Goal: Information Seeking & Learning: Learn about a topic

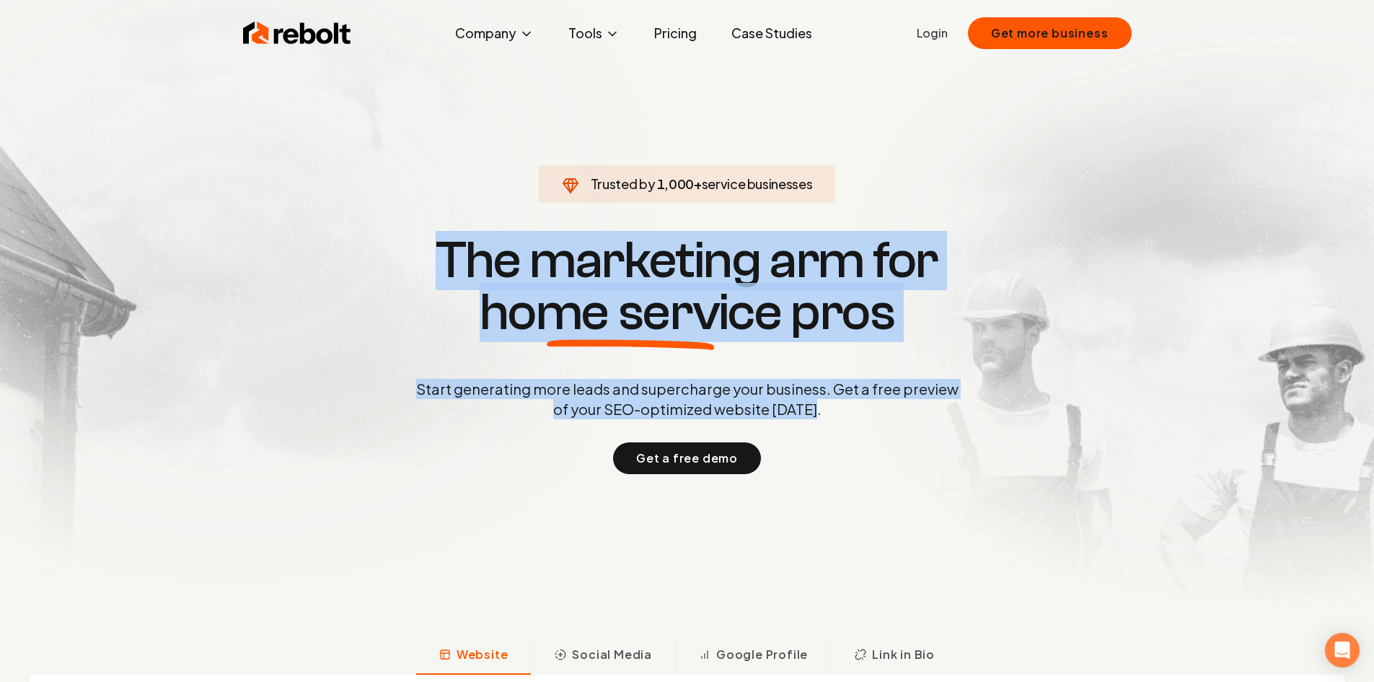
drag, startPoint x: 838, startPoint y: 408, endPoint x: 445, endPoint y: 256, distance: 421.4
click at [445, 256] on div "Trusted by 1,000 + service businesses The marketing arm for home service pros S…" at bounding box center [688, 353] width 716 height 242
click at [445, 256] on h1 "The marketing arm for home service pros" at bounding box center [687, 286] width 693 height 104
drag, startPoint x: 517, startPoint y: 212, endPoint x: 854, endPoint y: 416, distance: 394.2
click at [854, 416] on section "Trusted by 1,000 + service businesses The marketing arm for home service pros S…" at bounding box center [688, 353] width 716 height 614
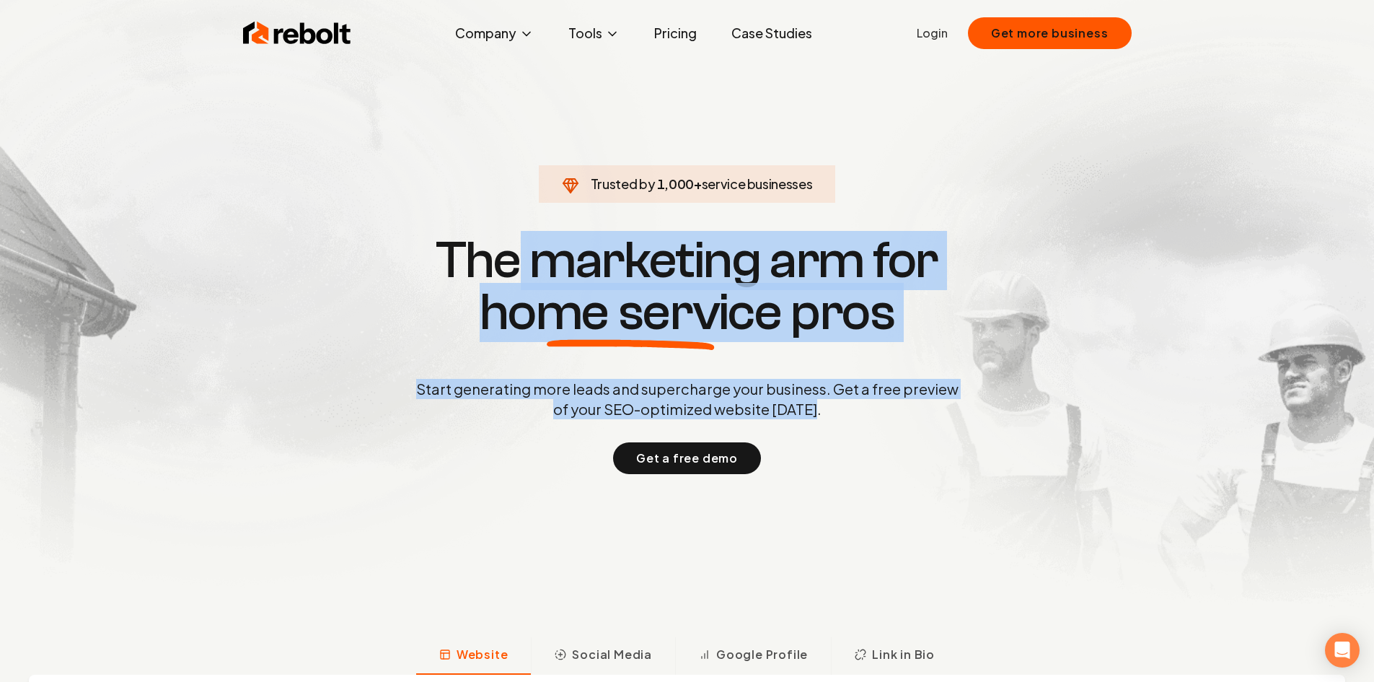
click at [854, 416] on p "Start generating more leads and supercharge your business. Get a free preview o…" at bounding box center [687, 399] width 548 height 40
drag, startPoint x: 854, startPoint y: 416, endPoint x: 566, endPoint y: 151, distance: 391.1
click at [566, 151] on section "Trusted by 1,000 + service businesses The marketing arm for home service pros S…" at bounding box center [688, 353] width 716 height 614
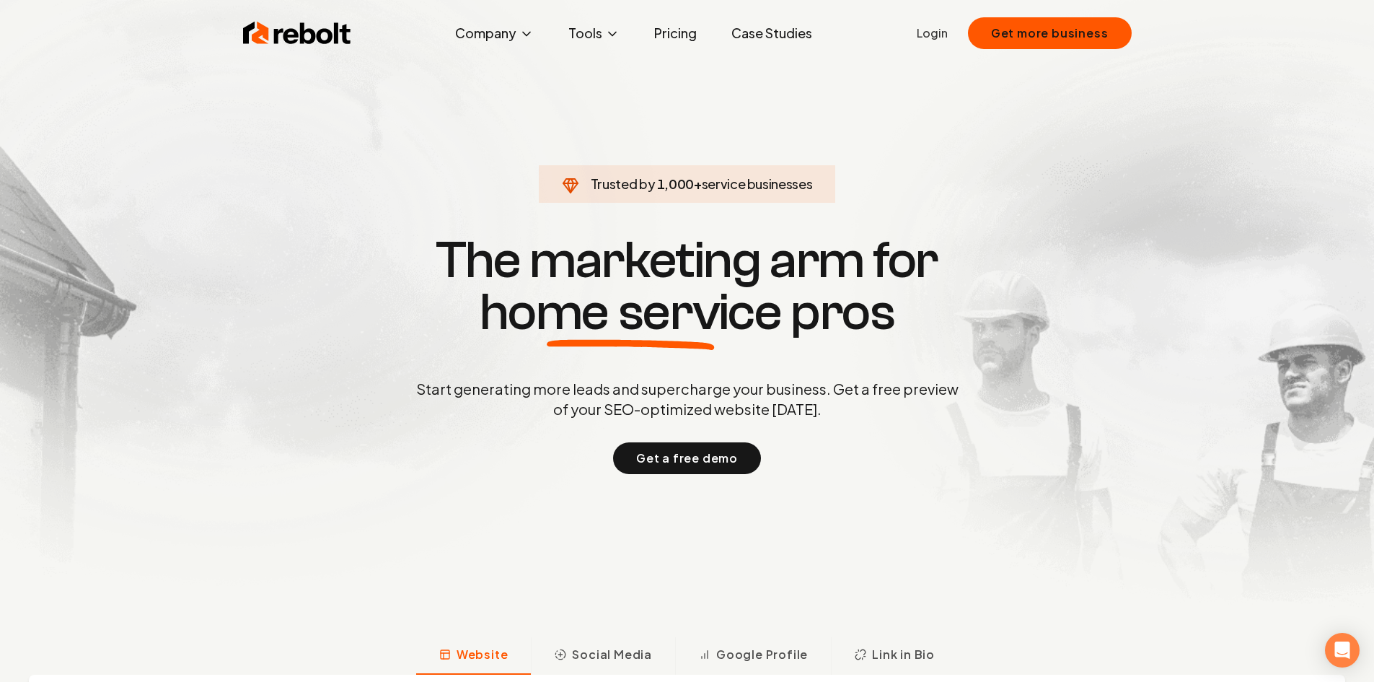
click at [566, 150] on section "Trusted by 1,000 + service businesses The marketing arm for home service pros S…" at bounding box center [688, 353] width 716 height 614
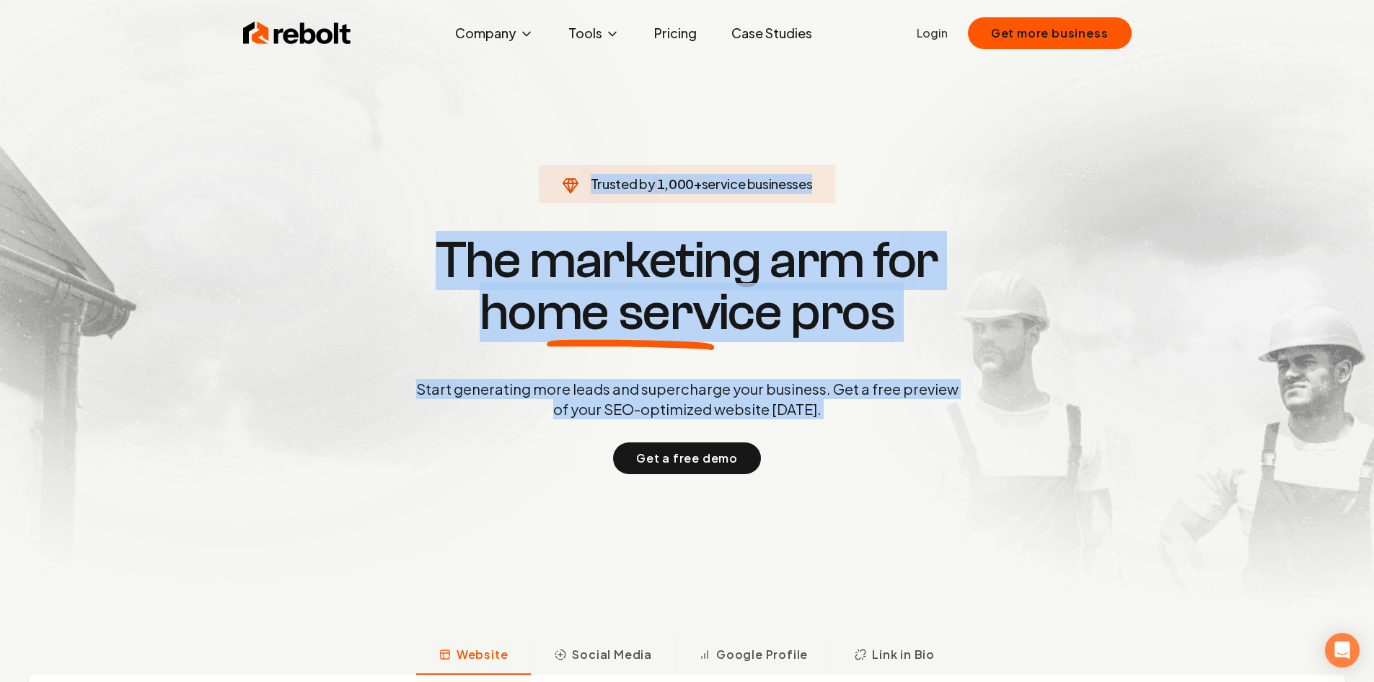
drag, startPoint x: 566, startPoint y: 150, endPoint x: 817, endPoint y: 415, distance: 364.4
click at [817, 415] on section "Trusted by 1,000 + service businesses The marketing arm for home service pros S…" at bounding box center [688, 353] width 716 height 614
click at [817, 415] on p "Start generating more leads and supercharge your business. Get a free preview o…" at bounding box center [687, 399] width 548 height 40
drag, startPoint x: 822, startPoint y: 415, endPoint x: 549, endPoint y: 188, distance: 355.0
click at [549, 232] on div "Trusted by 1,000 + service businesses The marketing arm for home service pros S…" at bounding box center [688, 353] width 716 height 242
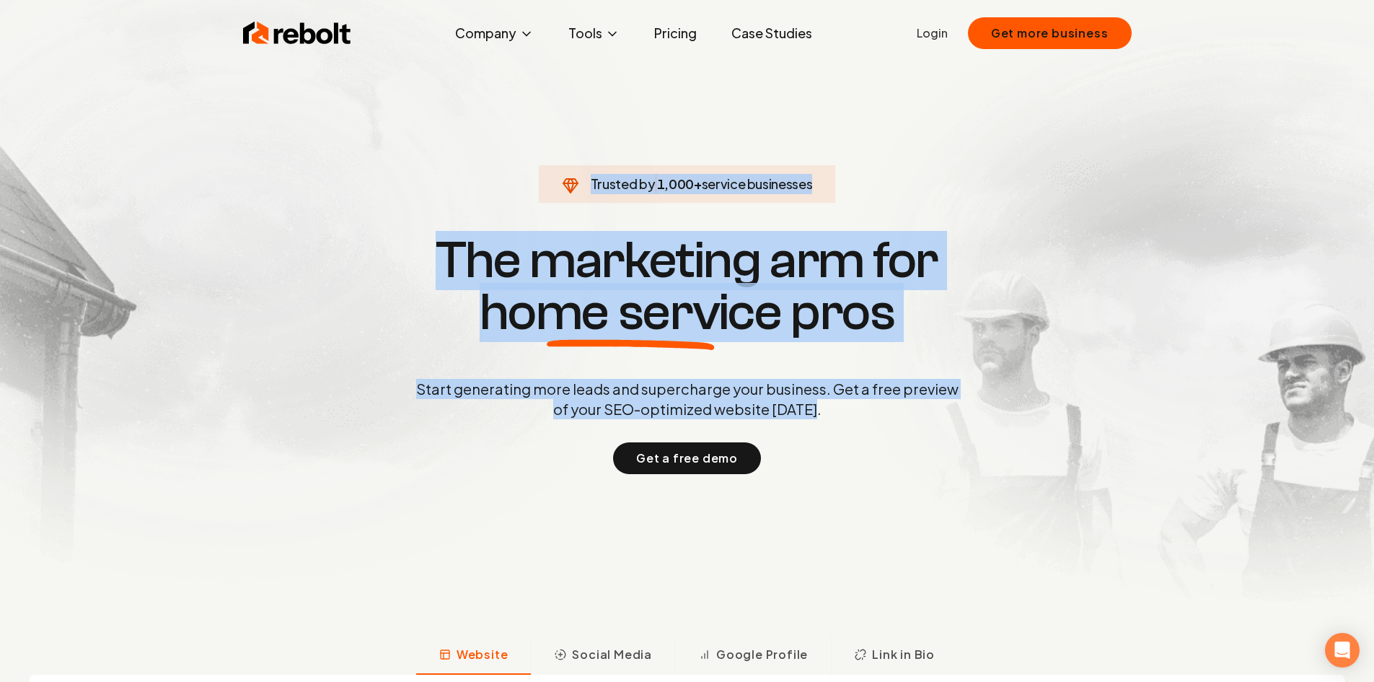
click at [549, 188] on span "Trusted by 1,000 + service businesses" at bounding box center [687, 184] width 279 height 20
drag, startPoint x: 549, startPoint y: 188, endPoint x: 814, endPoint y: 416, distance: 349.9
click at [814, 416] on div "Trusted by 1,000 + service businesses The marketing arm for home service pros S…" at bounding box center [688, 353] width 716 height 242
click at [820, 416] on p "Start generating more leads and supercharge your business. Get a free preview o…" at bounding box center [687, 399] width 548 height 40
drag, startPoint x: 819, startPoint y: 416, endPoint x: 500, endPoint y: 175, distance: 399.7
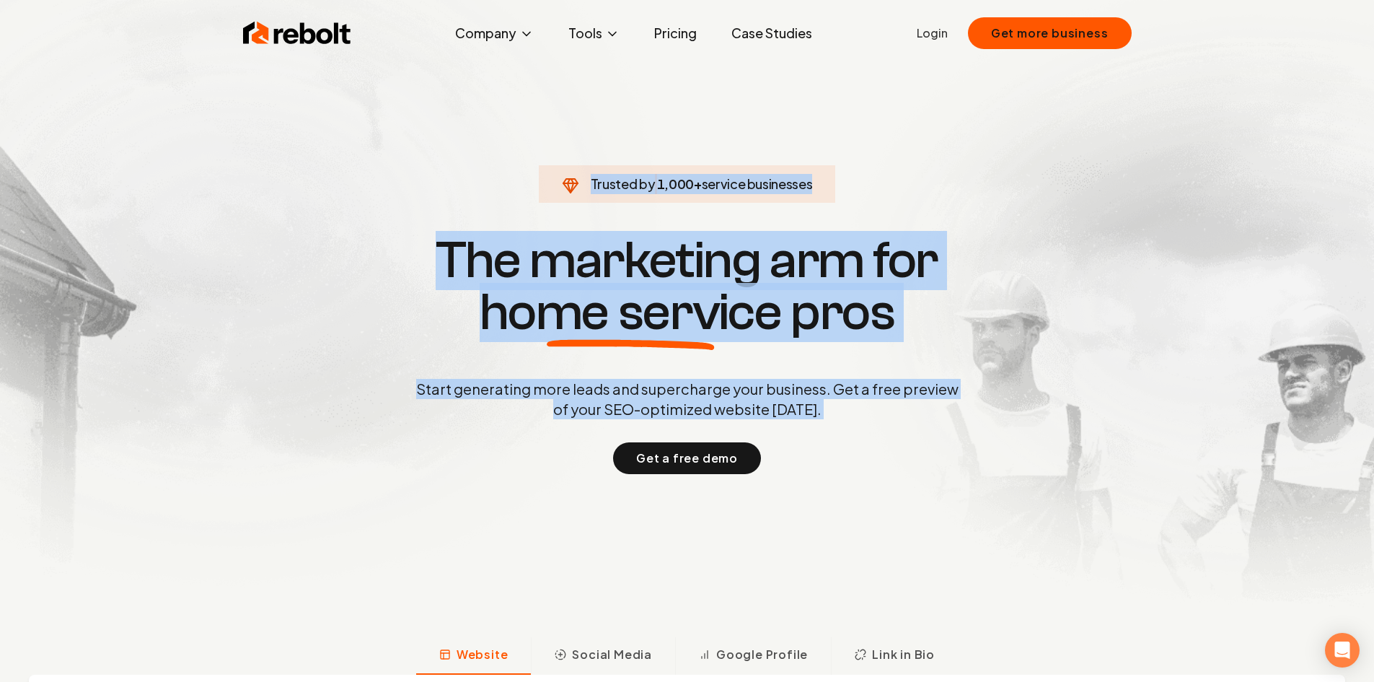
click at [500, 175] on section "Trusted by 1,000 + service businesses The marketing arm for home service pros S…" at bounding box center [688, 353] width 716 height 614
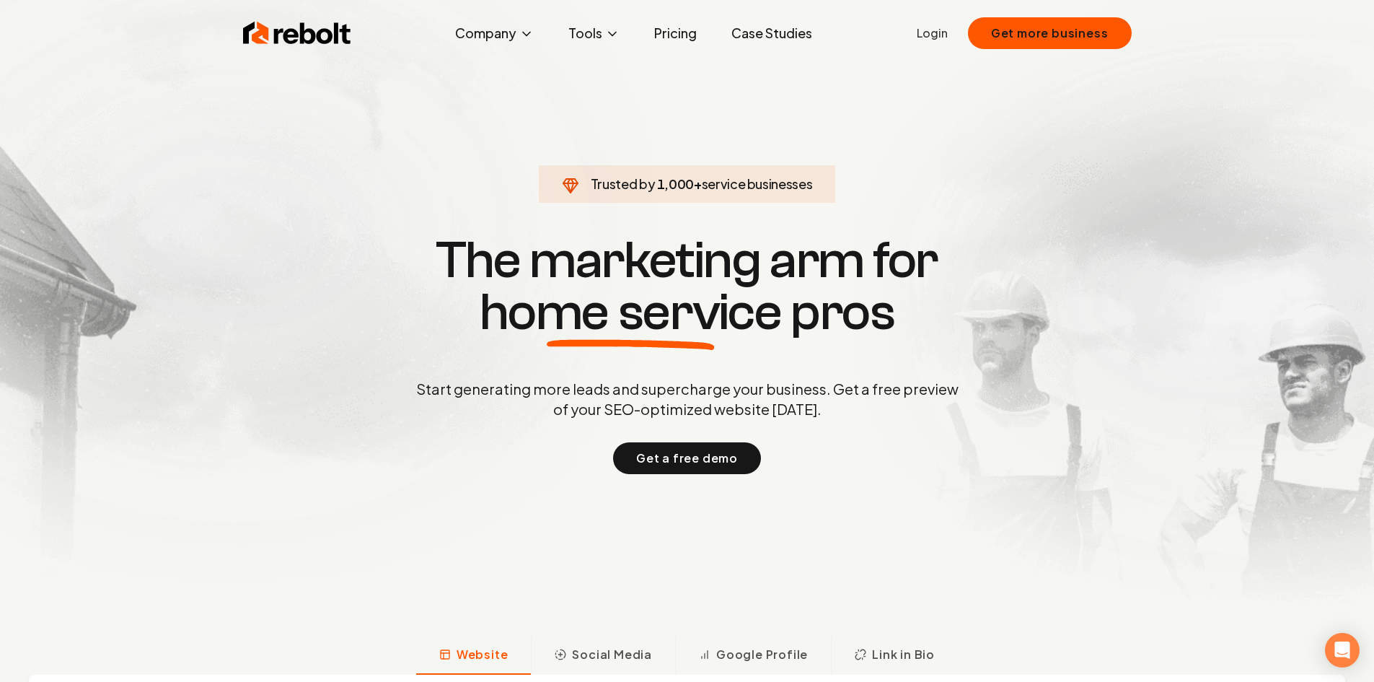
click at [504, 172] on section "Trusted by 1,000 + service businesses The marketing arm for home service pros S…" at bounding box center [688, 353] width 716 height 614
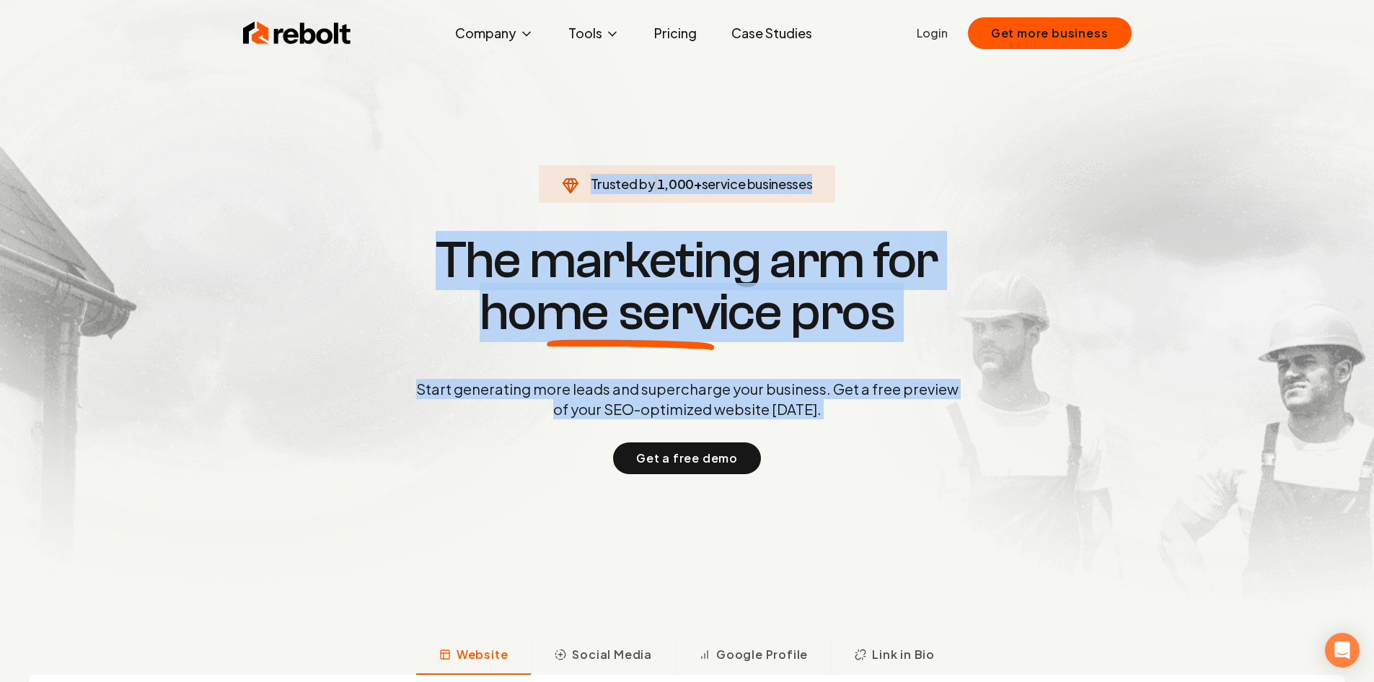
drag, startPoint x: 504, startPoint y: 172, endPoint x: 832, endPoint y: 405, distance: 402.0
click at [831, 405] on section "Trusted by 1,000 + service businesses The marketing arm for home service pros S…" at bounding box center [688, 353] width 716 height 614
click at [832, 405] on p "Start generating more leads and supercharge your business. Get a free preview o…" at bounding box center [687, 399] width 548 height 40
drag, startPoint x: 871, startPoint y: 419, endPoint x: 523, endPoint y: 143, distance: 444.1
click at [523, 143] on section "Trusted by 1,000 + service businesses The marketing arm for home service pros S…" at bounding box center [688, 353] width 716 height 614
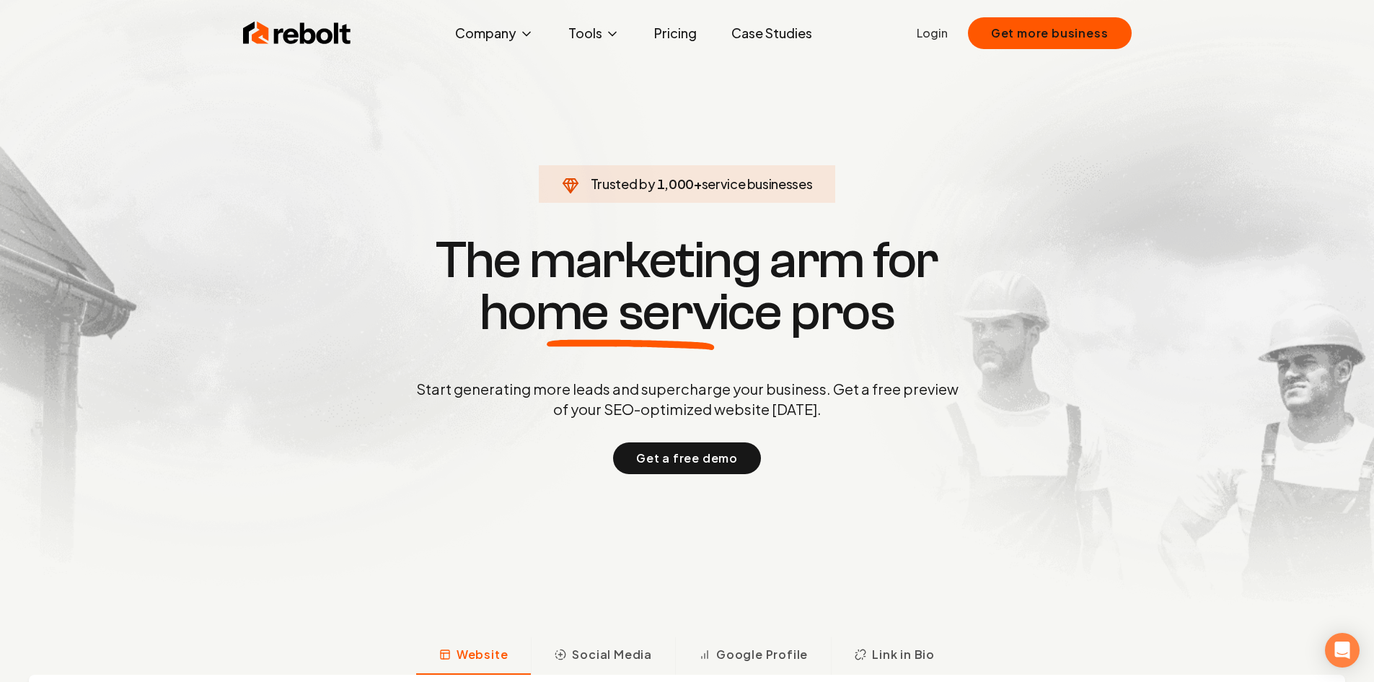
click at [523, 143] on section "Trusted by 1,000 + service businesses The marketing arm for home service pros S…" at bounding box center [688, 353] width 716 height 614
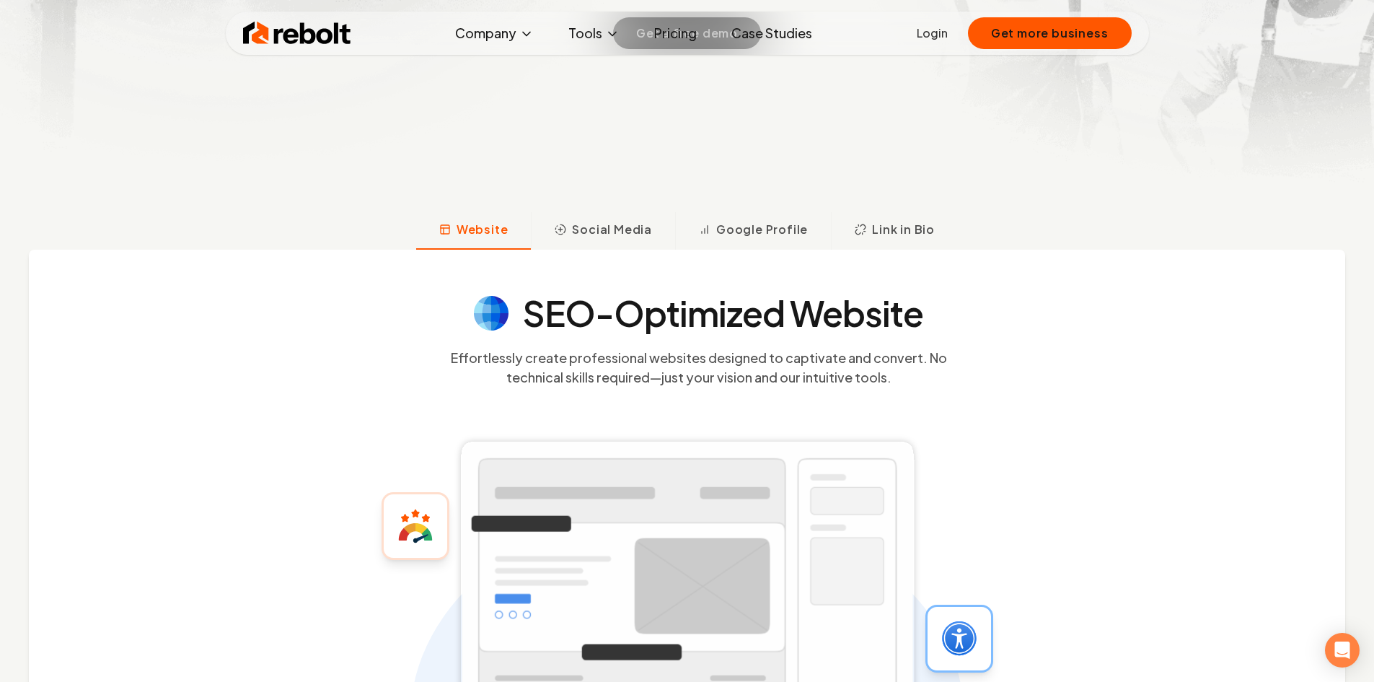
scroll to position [505, 0]
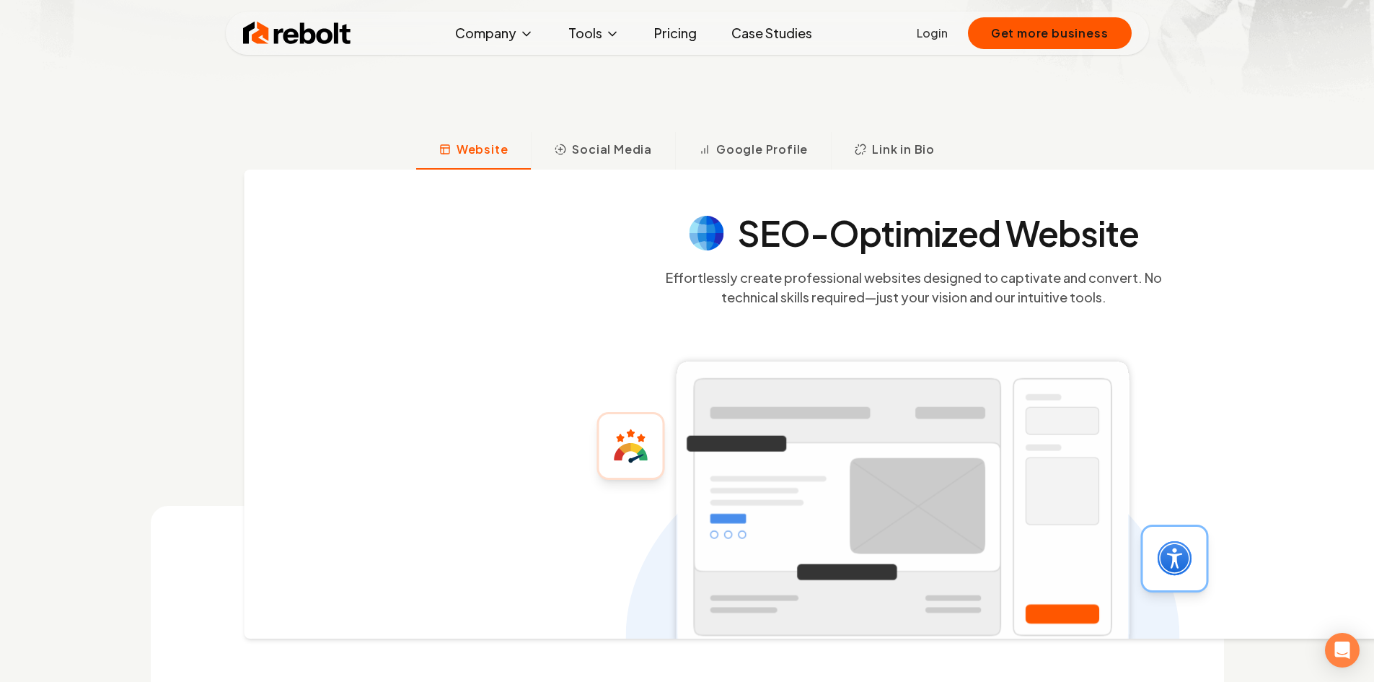
drag, startPoint x: 519, startPoint y: 201, endPoint x: 612, endPoint y: 309, distance: 142.2
click at [615, 309] on div "SEO-Optimized Website Effortlessly create professional websites designed to cap…" at bounding box center [903, 404] width 1317 height 469
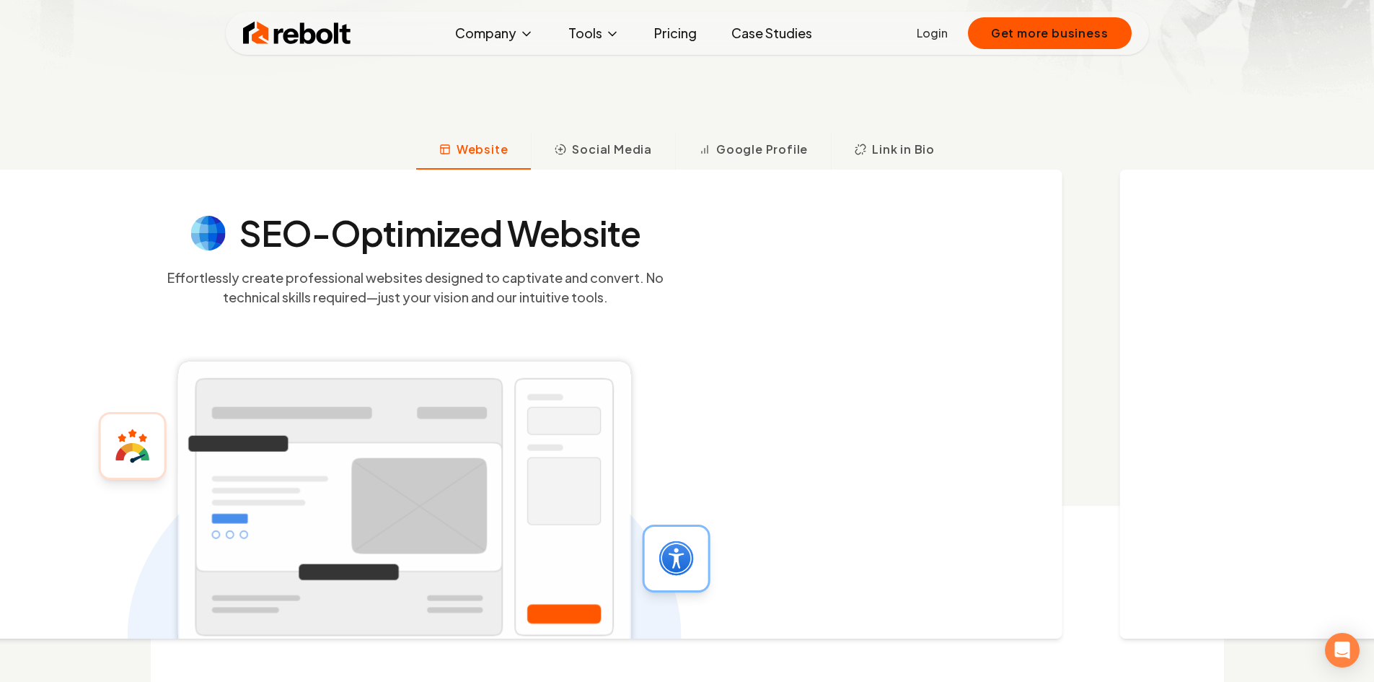
drag, startPoint x: 786, startPoint y: 306, endPoint x: 1015, endPoint y: 299, distance: 228.8
click at [877, 299] on section "SEO-Optimized Website Effortlessly create professional websites designed to cap…" at bounding box center [415, 261] width 923 height 91
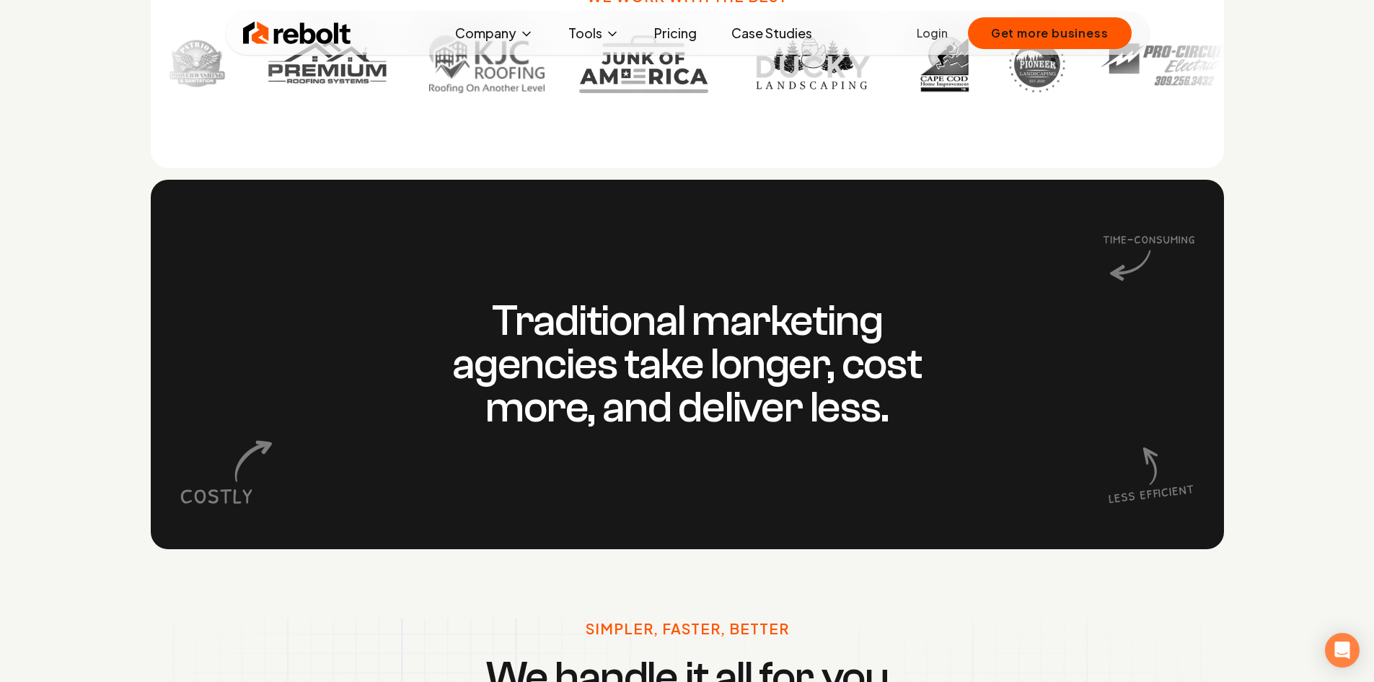
scroll to position [1299, 0]
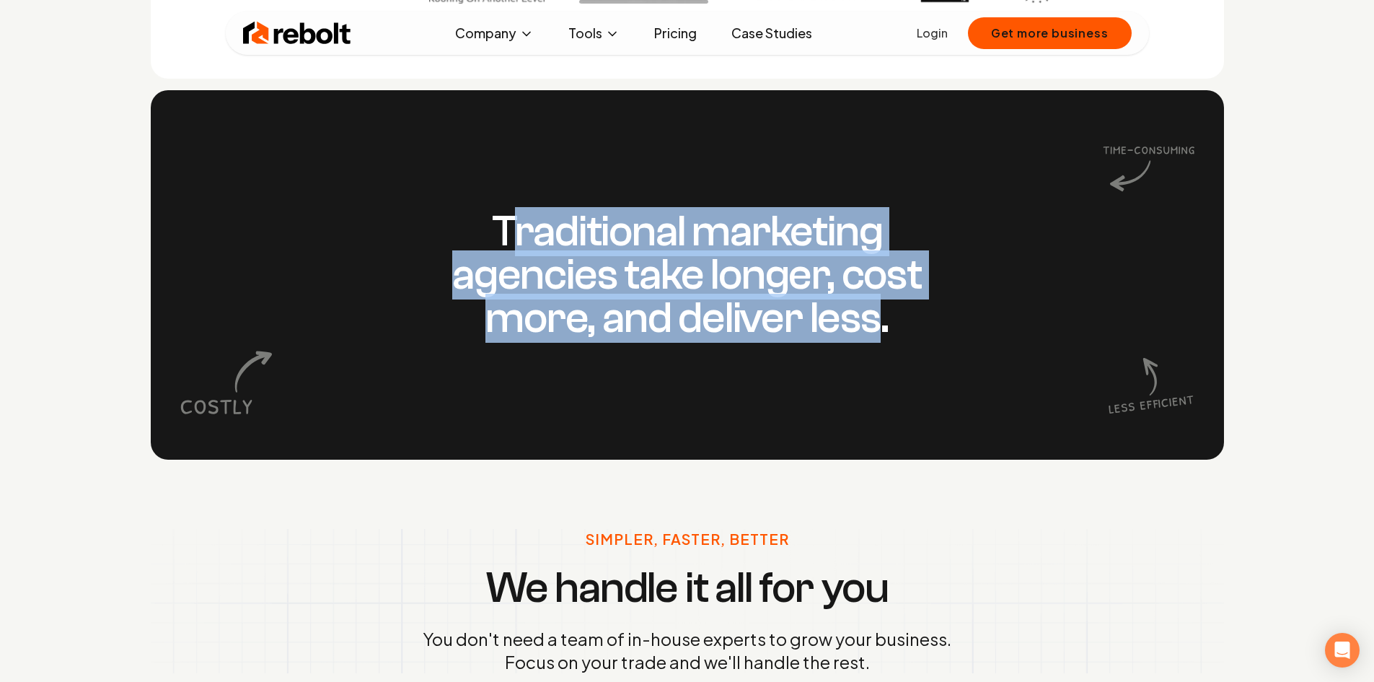
drag, startPoint x: 881, startPoint y: 322, endPoint x: 512, endPoint y: 229, distance: 380.0
click at [512, 229] on h3 "Traditional marketing agencies take longer, cost more, and deliver less." at bounding box center [687, 275] width 554 height 130
click at [504, 228] on h3 "Traditional marketing agencies take longer, cost more, and deliver less." at bounding box center [687, 275] width 554 height 130
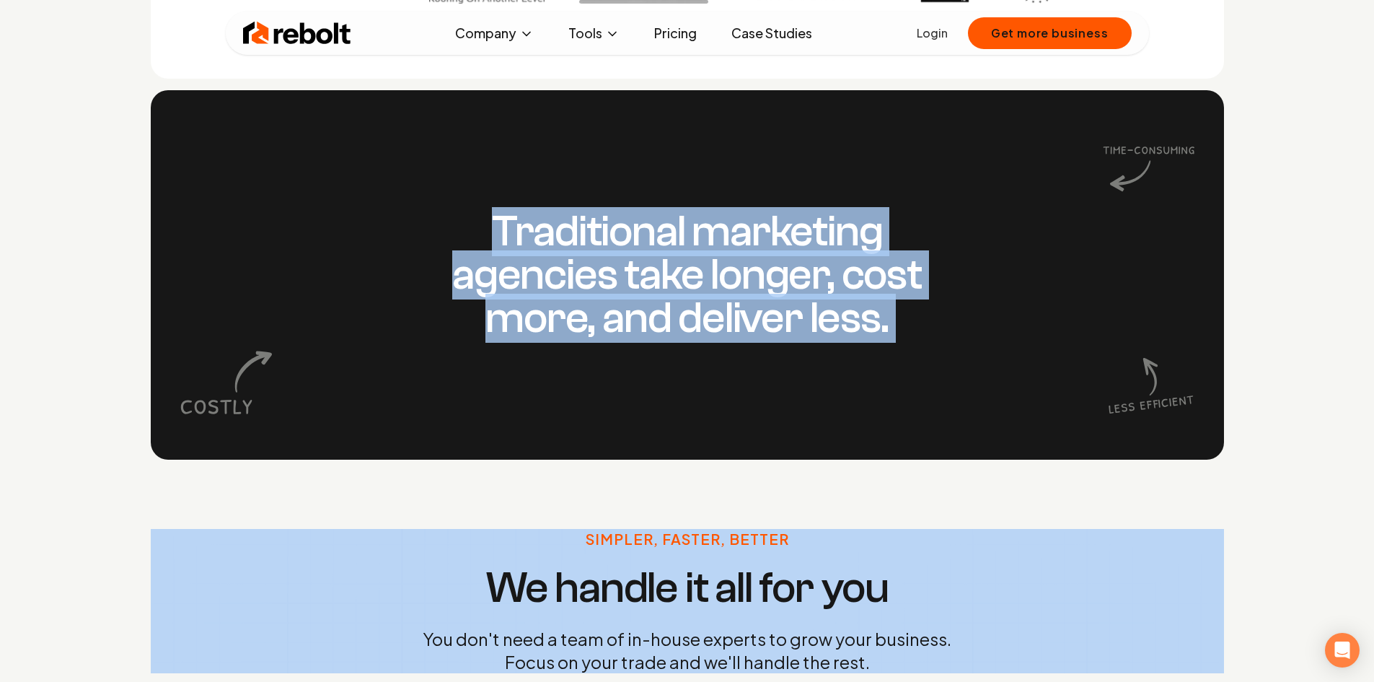
drag, startPoint x: 504, startPoint y: 228, endPoint x: 894, endPoint y: 331, distance: 403.7
click at [894, 331] on h3 "Traditional marketing agencies take longer, cost more, and deliver less." at bounding box center [687, 275] width 554 height 130
drag, startPoint x: 894, startPoint y: 331, endPoint x: 423, endPoint y: 229, distance: 482.0
click at [422, 229] on h3 "Traditional marketing agencies take longer, cost more, and deliver less." at bounding box center [687, 275] width 554 height 130
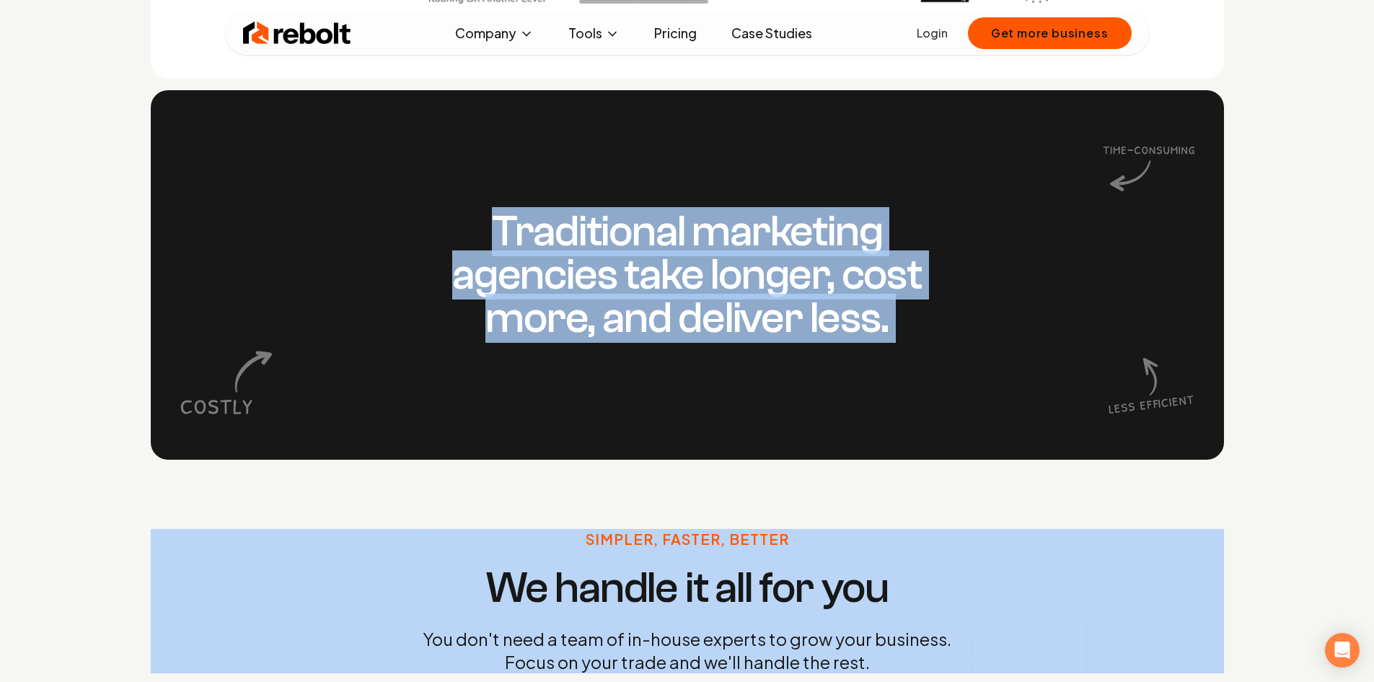
click at [423, 229] on h3 "Traditional marketing agencies take longer, cost more, and deliver less." at bounding box center [687, 275] width 554 height 130
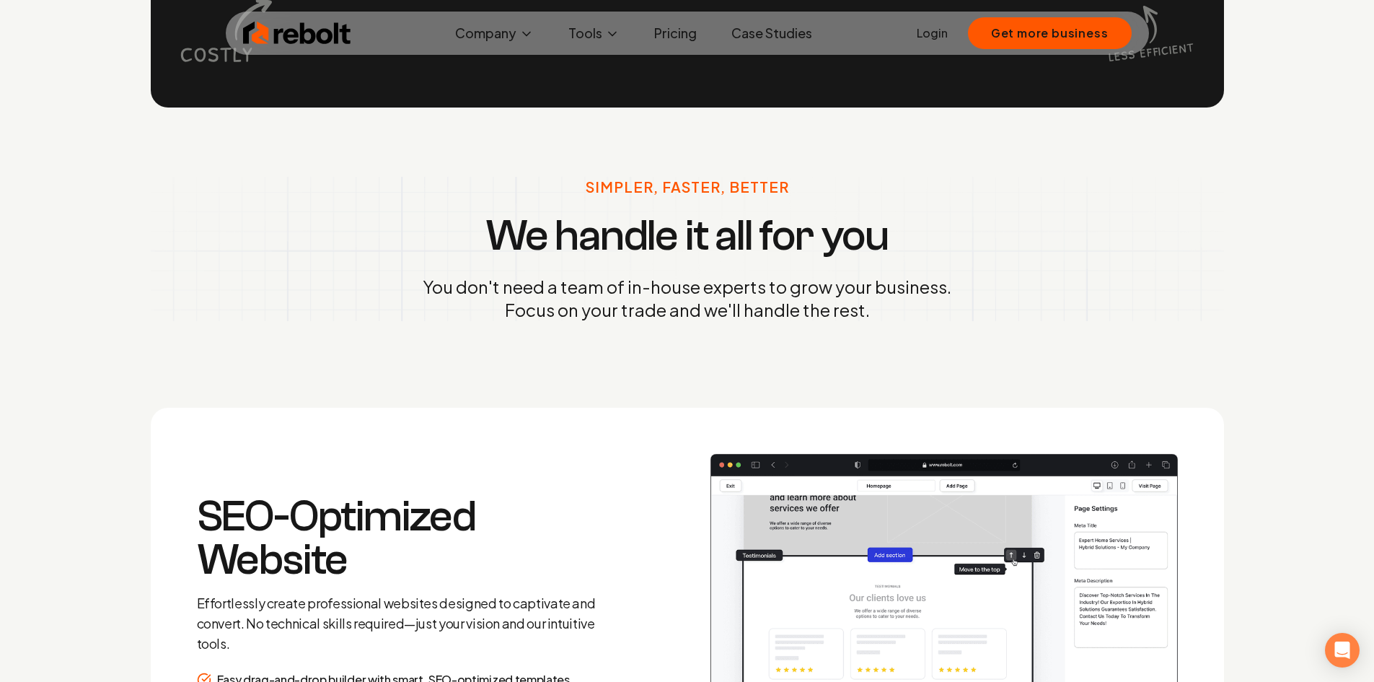
scroll to position [1659, 0]
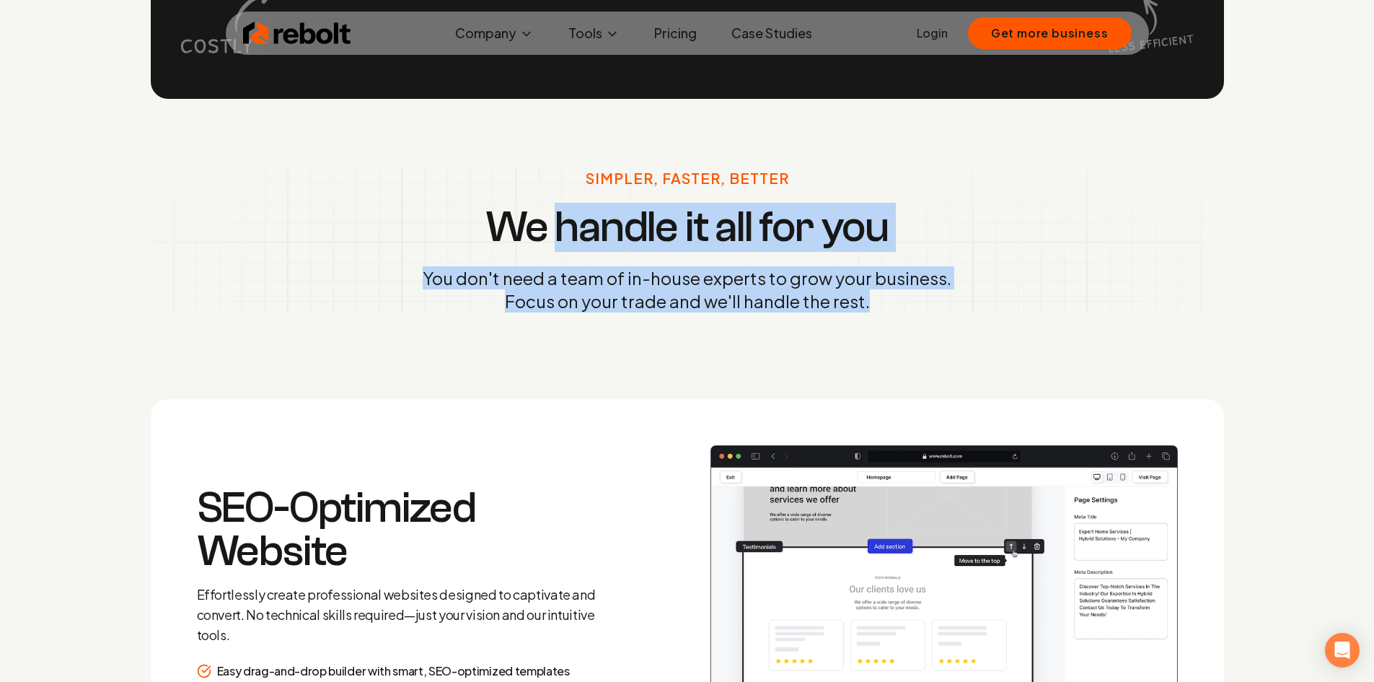
drag, startPoint x: 563, startPoint y: 185, endPoint x: 921, endPoint y: 315, distance: 380.7
click at [921, 315] on div "Simpler, Faster, Better We handle it all for you You don't need a team of in-ho…" at bounding box center [687, 240] width 1108 height 283
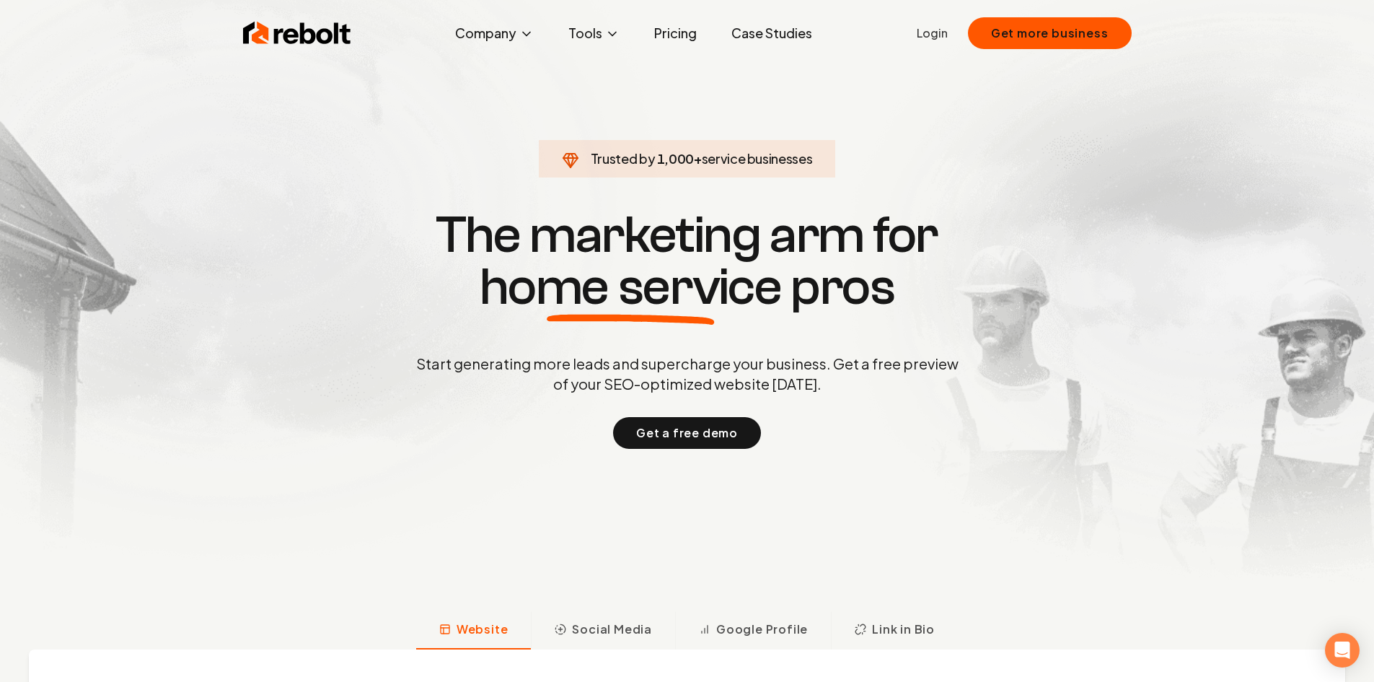
scroll to position [0, 0]
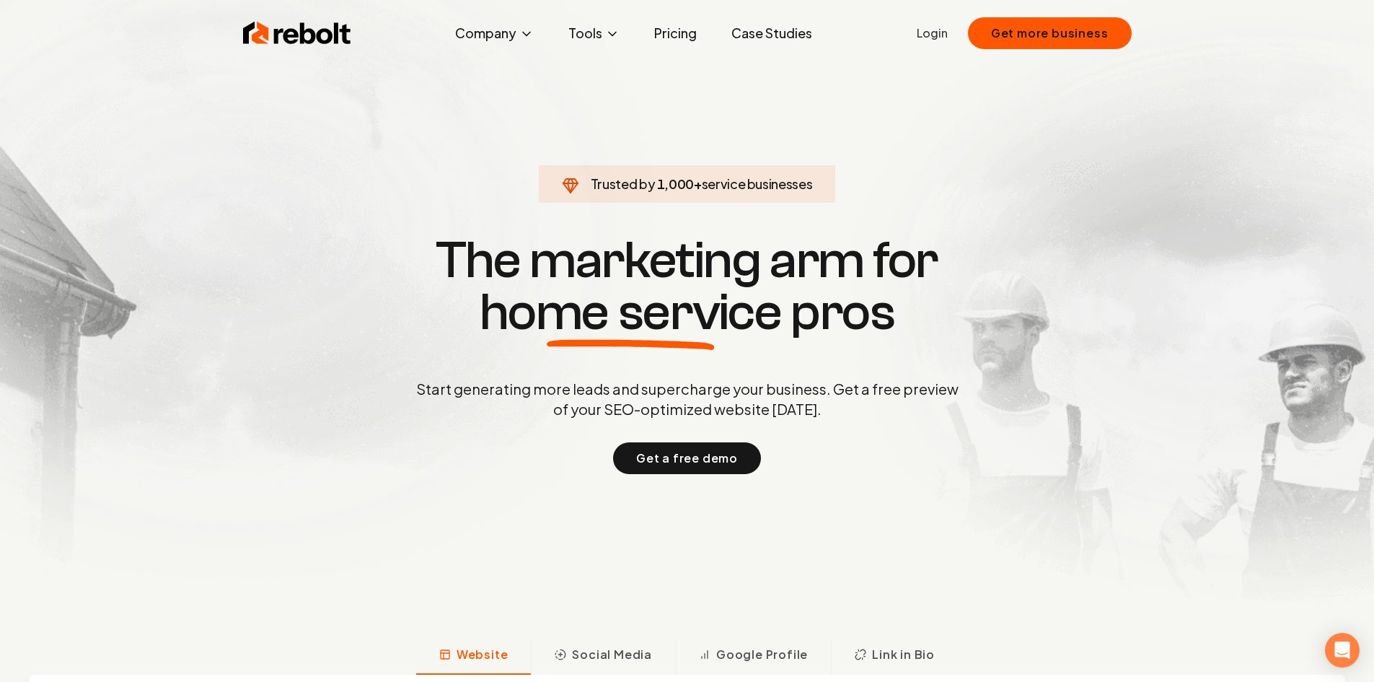
click at [750, 25] on link "Case Studies" at bounding box center [772, 33] width 104 height 29
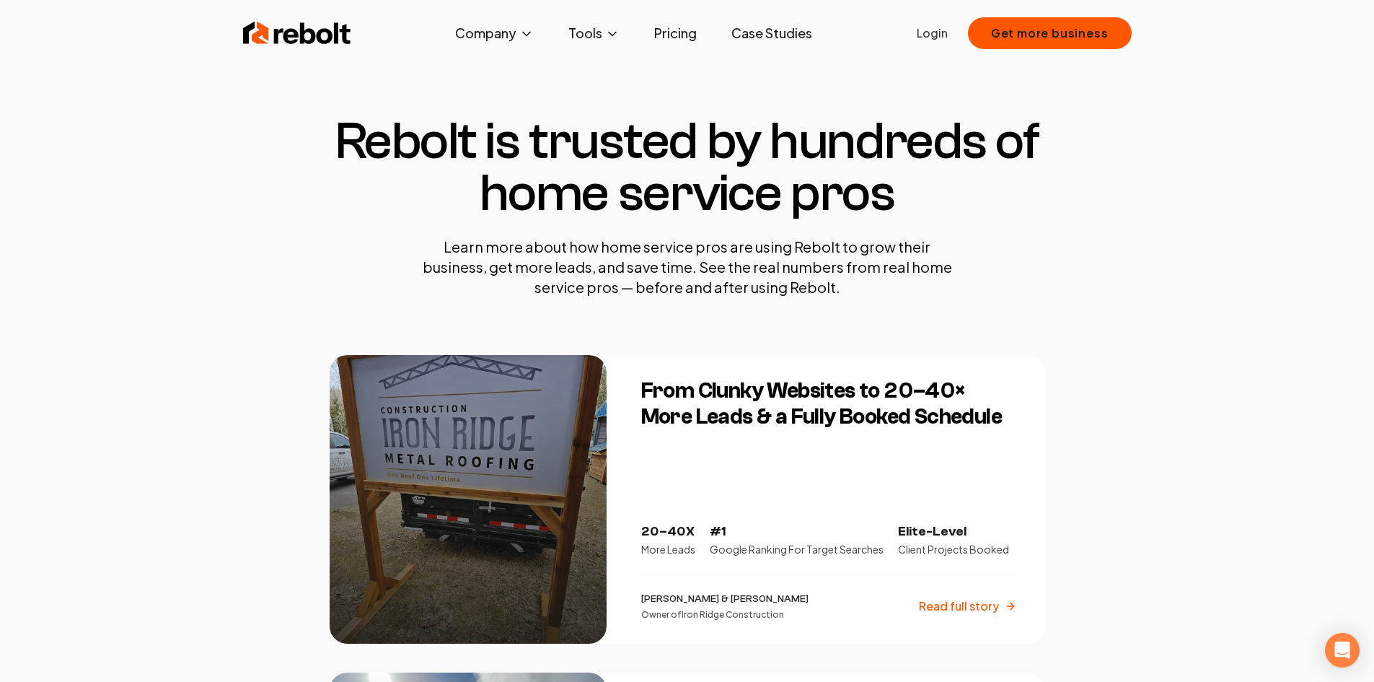
scroll to position [72, 0]
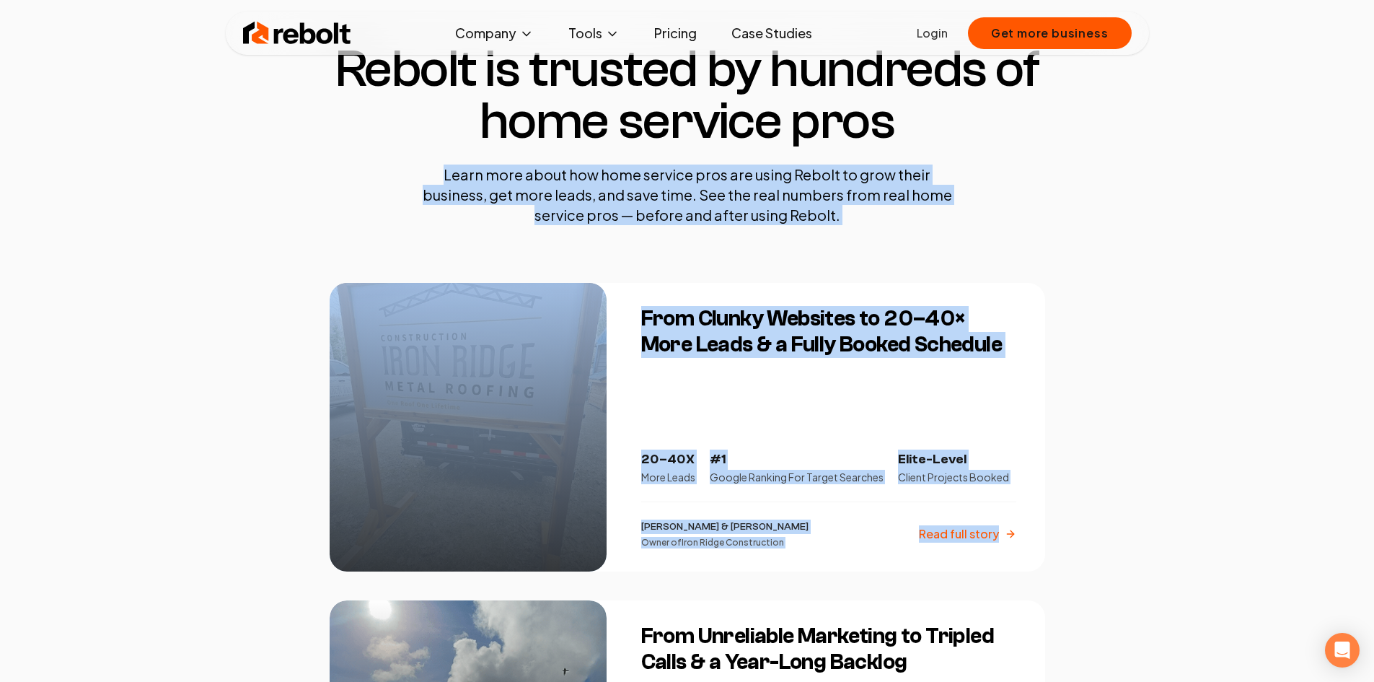
drag, startPoint x: 416, startPoint y: 164, endPoint x: 1068, endPoint y: 583, distance: 775.3
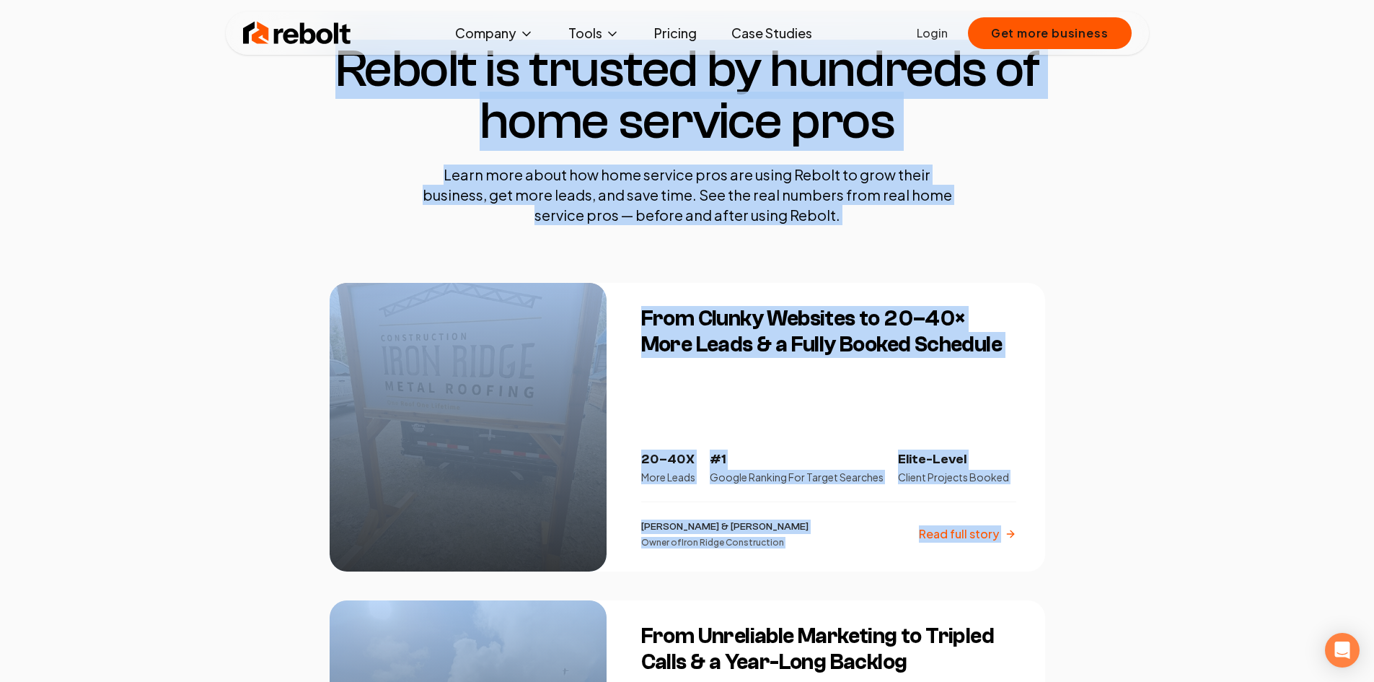
drag, startPoint x: 1071, startPoint y: 580, endPoint x: 288, endPoint y: 71, distance: 933.9
click at [363, 77] on h1 "Rebolt is trusted by hundreds of home service pros" at bounding box center [688, 95] width 716 height 104
click at [347, 77] on h1 "Rebolt is trusted by hundreds of home service pros" at bounding box center [688, 95] width 716 height 104
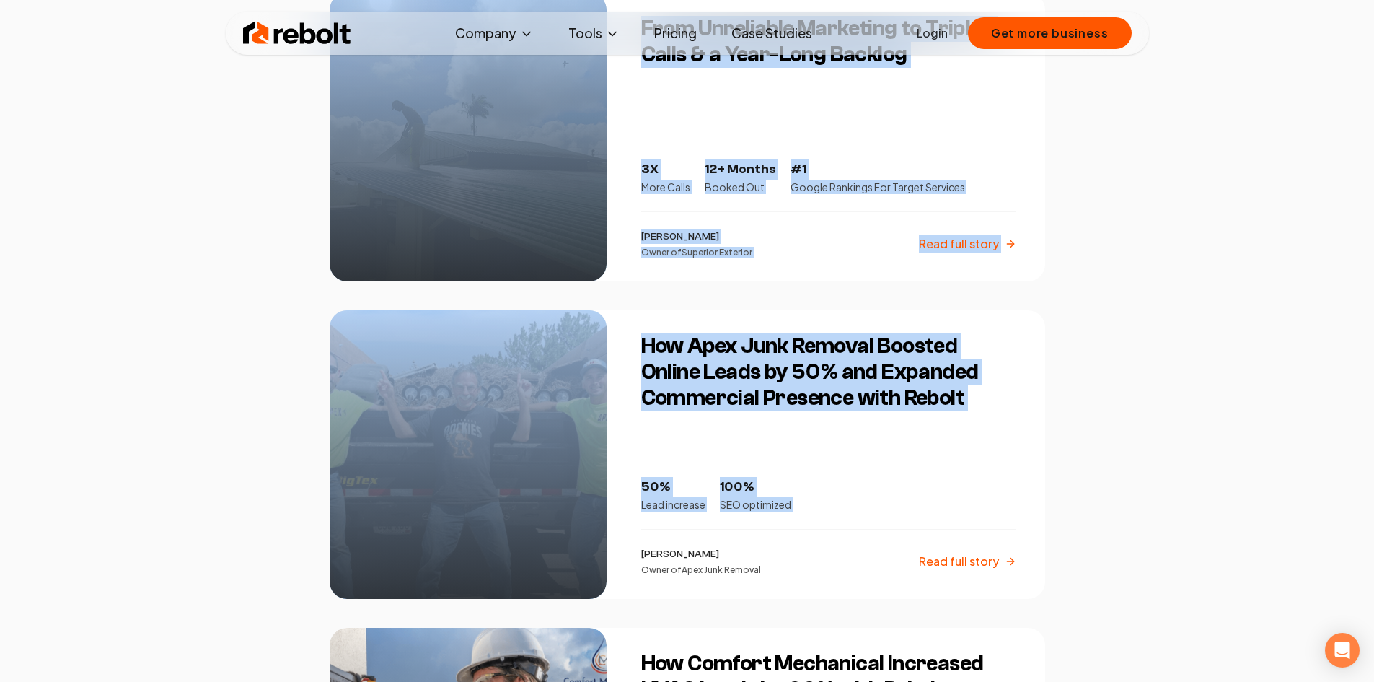
scroll to position [721, 0]
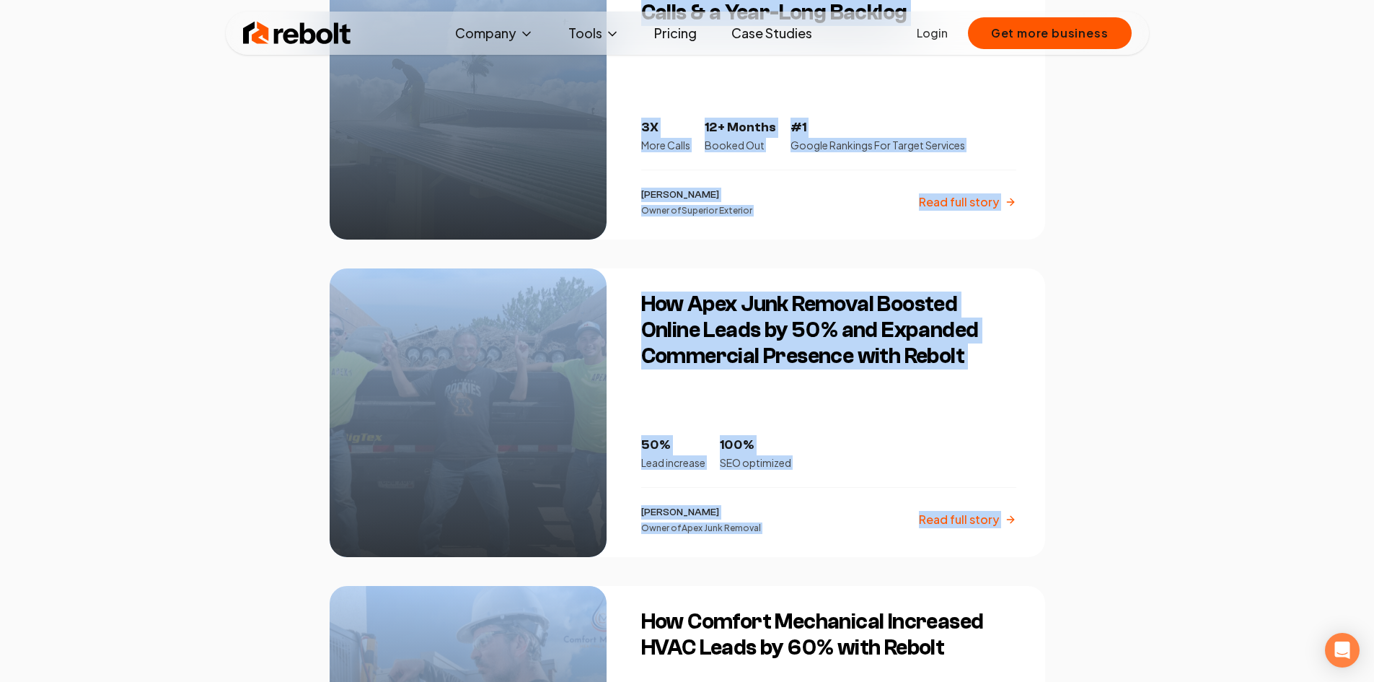
drag, startPoint x: 347, startPoint y: 77, endPoint x: 1086, endPoint y: 524, distance: 864.2
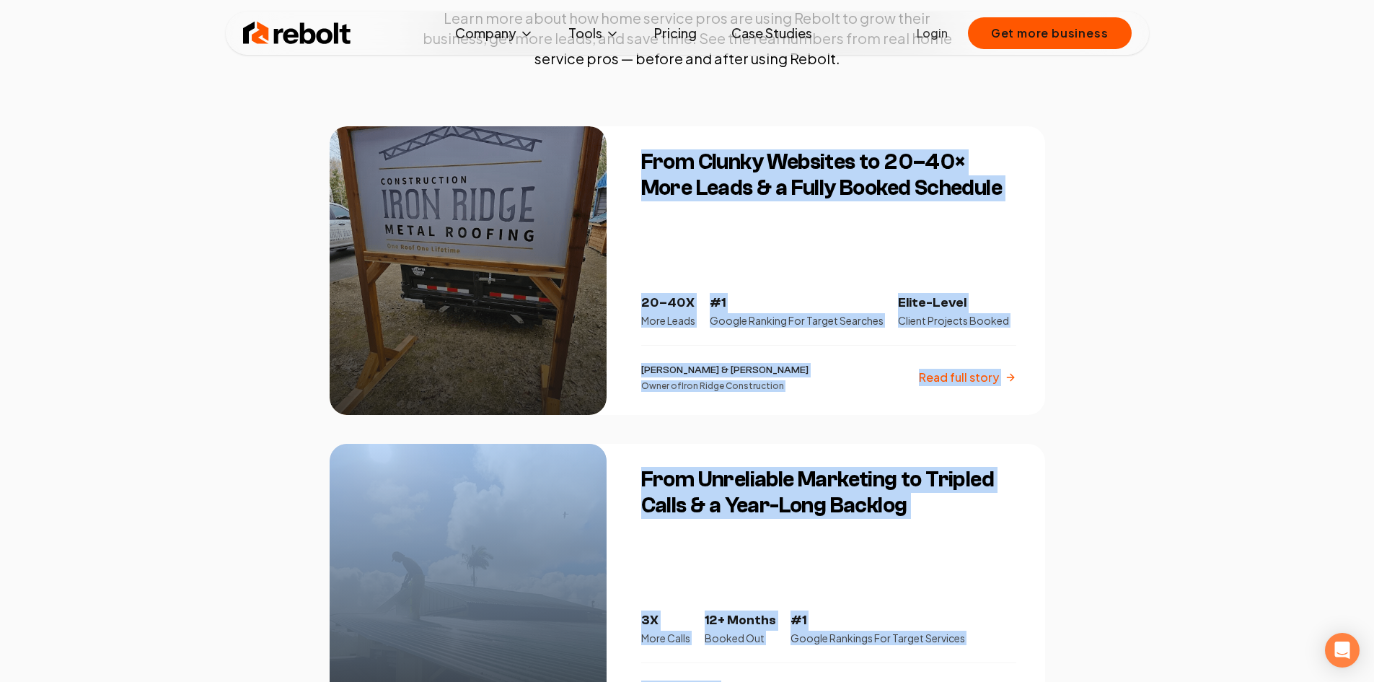
scroll to position [0, 0]
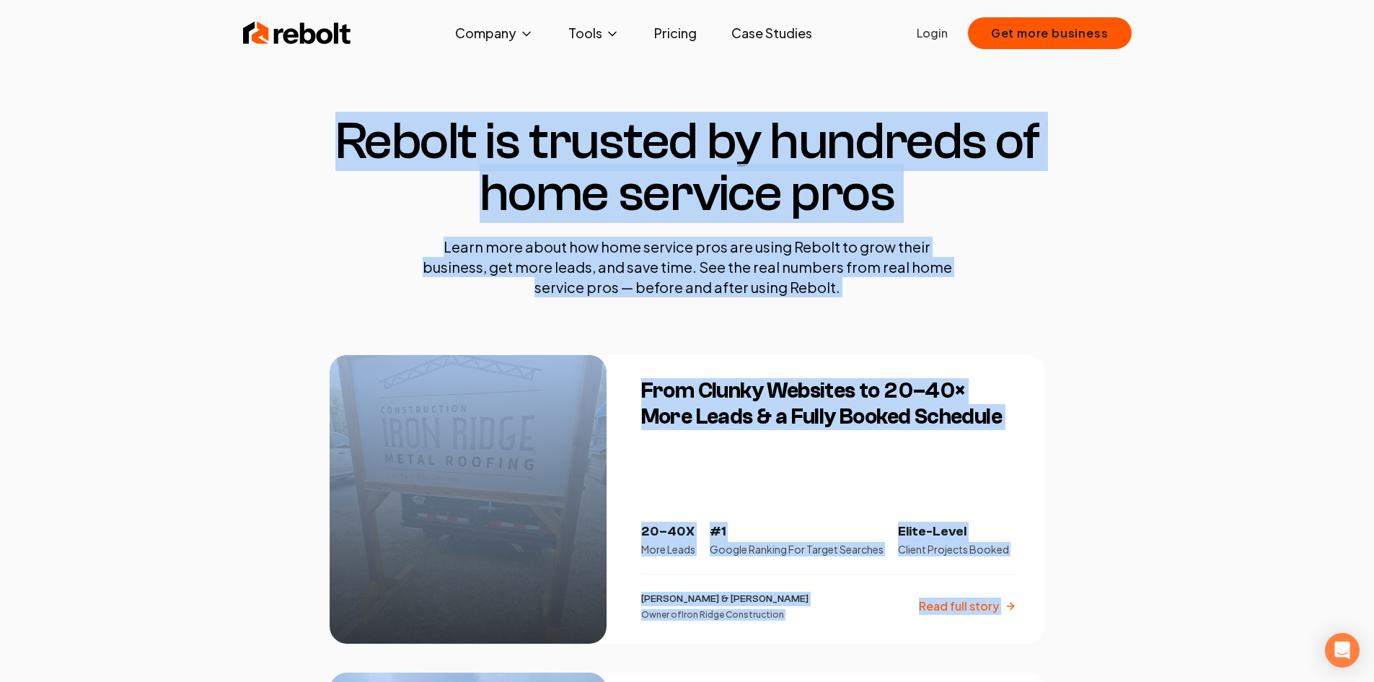
drag, startPoint x: 1101, startPoint y: 524, endPoint x: 372, endPoint y: 164, distance: 813.0
click at [372, 164] on h1 "Rebolt is trusted by hundreds of home service pros" at bounding box center [688, 167] width 716 height 104
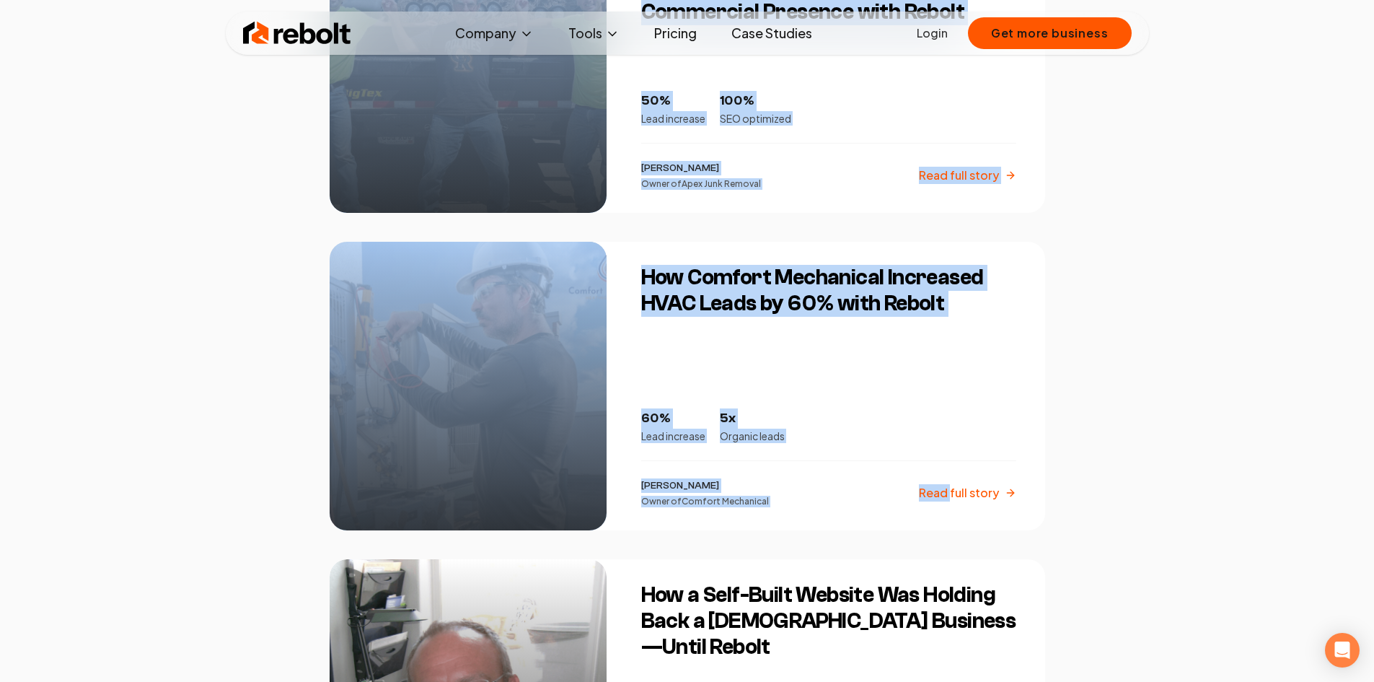
scroll to position [1082, 0]
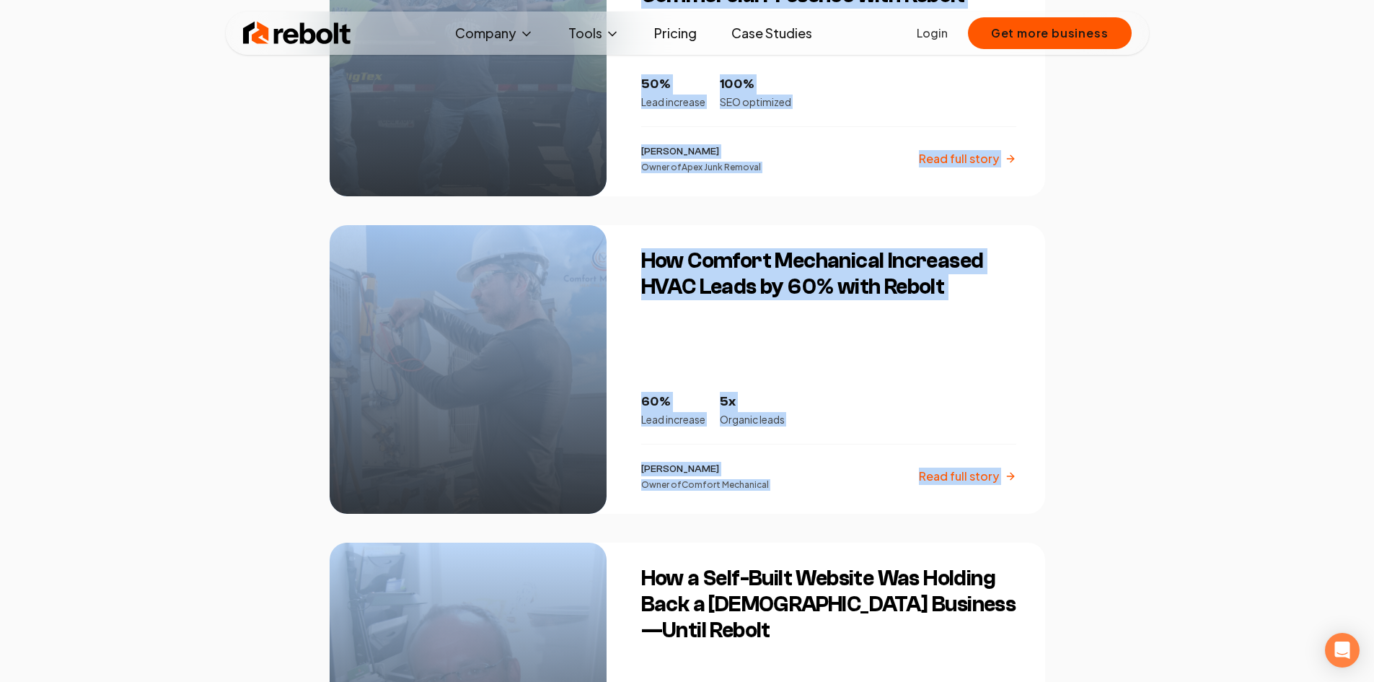
drag, startPoint x: 372, startPoint y: 164, endPoint x: 1076, endPoint y: 502, distance: 780.5
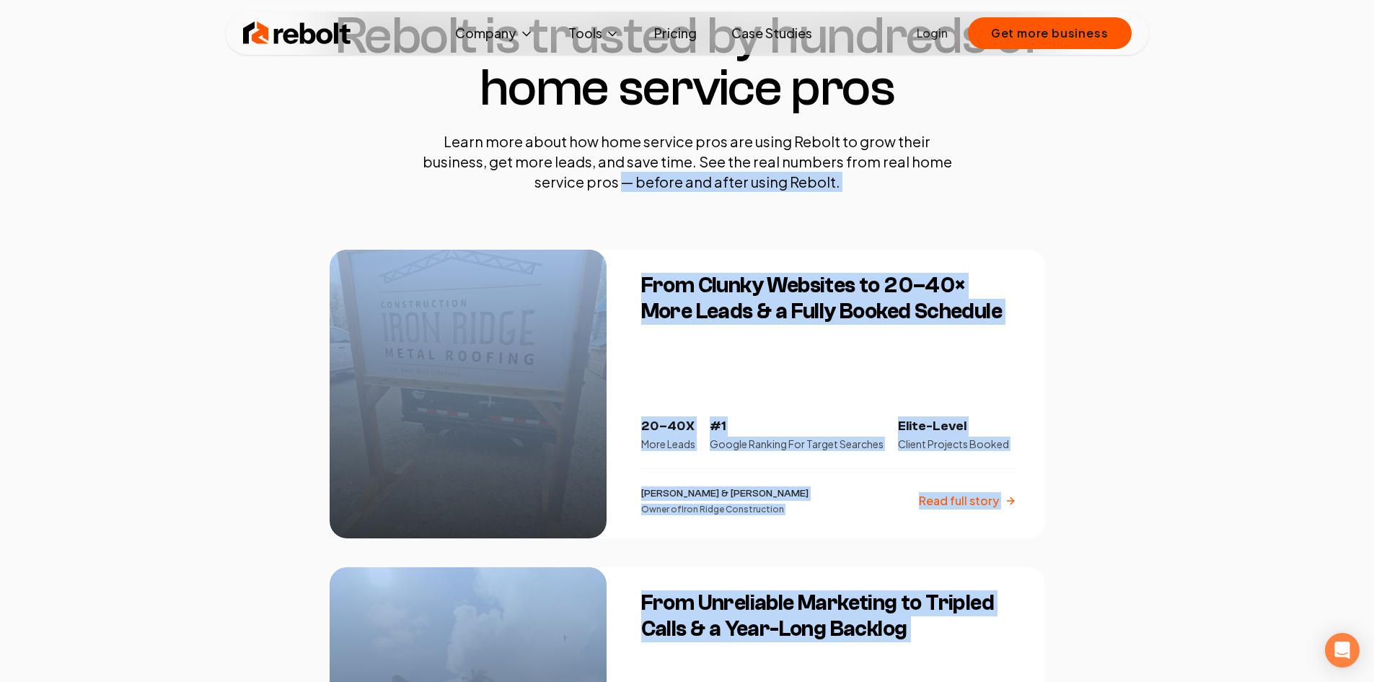
scroll to position [0, 0]
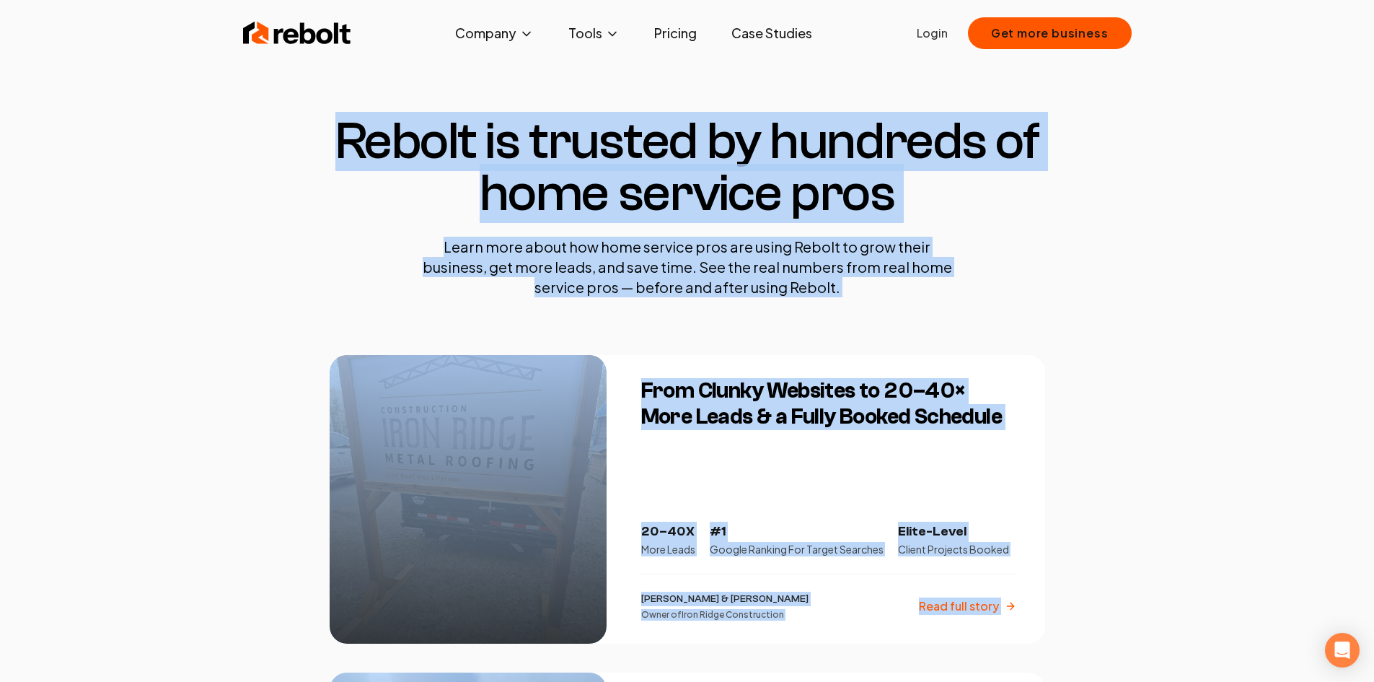
drag, startPoint x: 1022, startPoint y: 476, endPoint x: 348, endPoint y: 143, distance: 751.1
click at [348, 140] on h1 "Rebolt is trusted by hundreds of home service pros" at bounding box center [688, 167] width 716 height 104
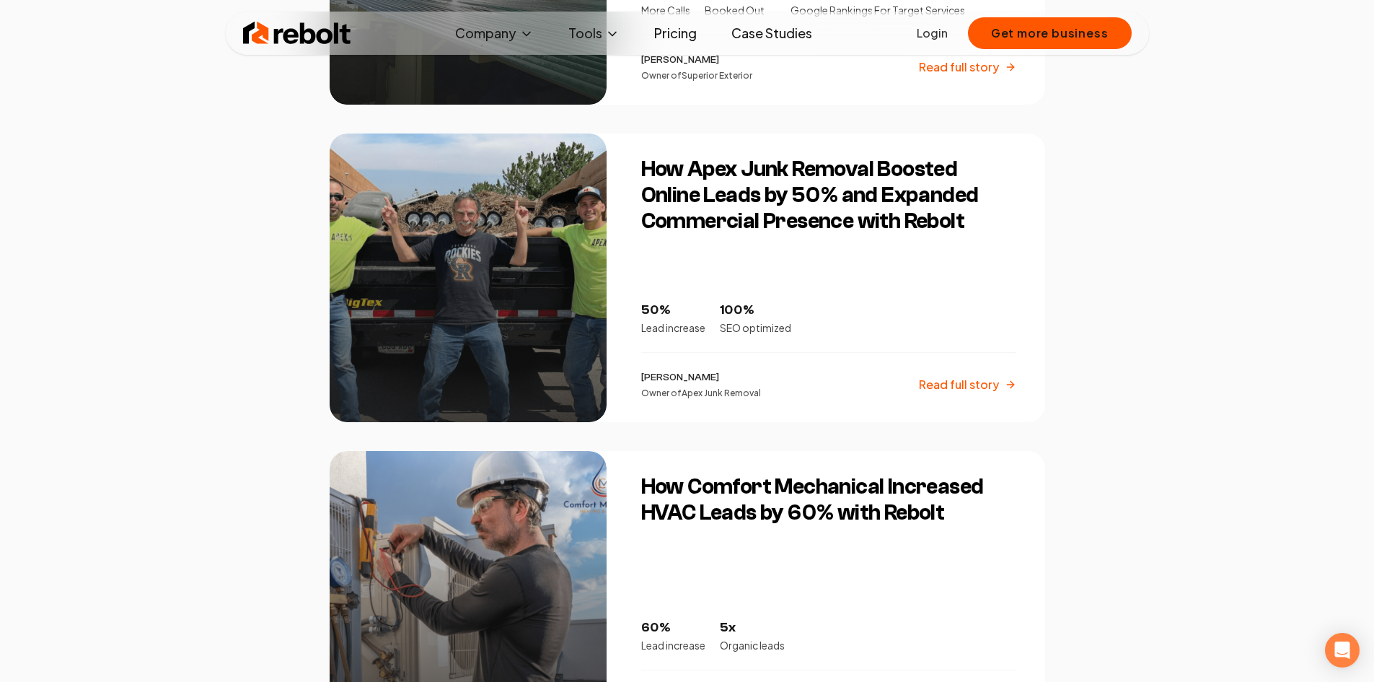
scroll to position [866, 0]
